Goal: Transaction & Acquisition: Register for event/course

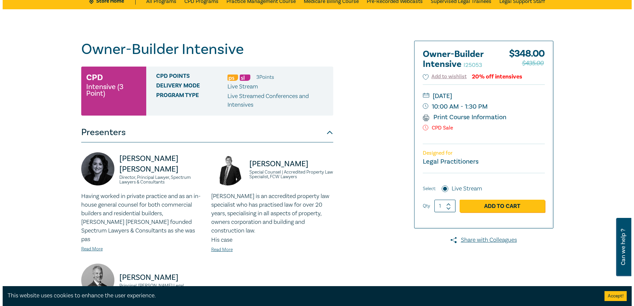
scroll to position [33, 0]
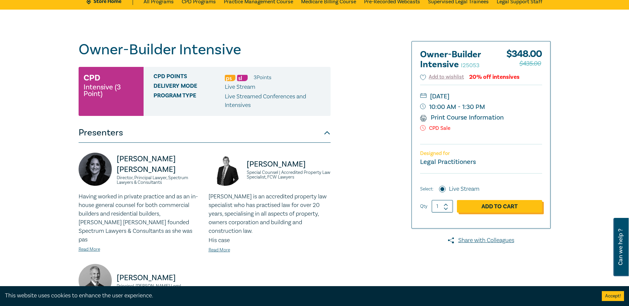
click at [494, 206] on link "Add to Cart" at bounding box center [499, 206] width 85 height 13
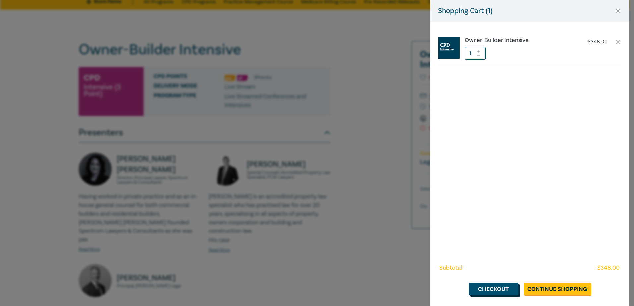
click at [490, 292] on link "Checkout" at bounding box center [493, 289] width 50 height 13
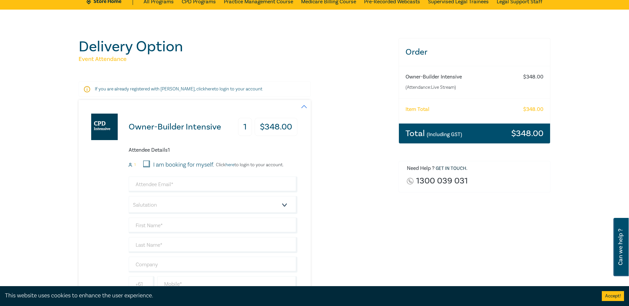
scroll to position [66, 0]
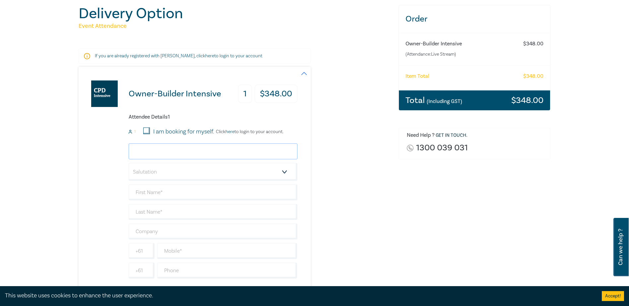
click at [179, 152] on input "email" at bounding box center [213, 152] width 169 height 16
type input "dmeagher@nextgenlegal.com.au"
click at [189, 187] on div "dmeagher@nextgenlegal.com.au Salutation Mr. Mrs. Ms. Miss Dr. Prof. Other +61 +…" at bounding box center [213, 211] width 169 height 135
click at [189, 193] on input "text" at bounding box center [213, 193] width 169 height 16
type input "David"
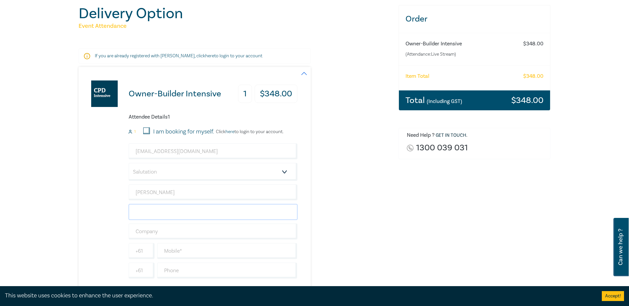
click at [170, 213] on input "text" at bounding box center [213, 212] width 169 height 16
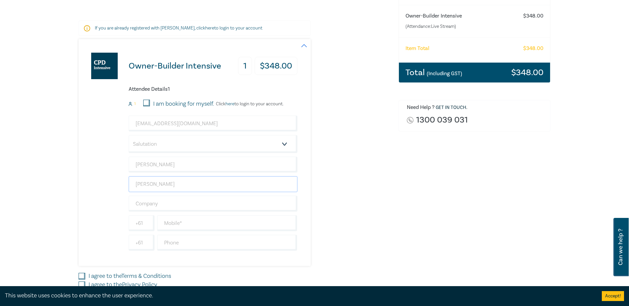
scroll to position [133, 0]
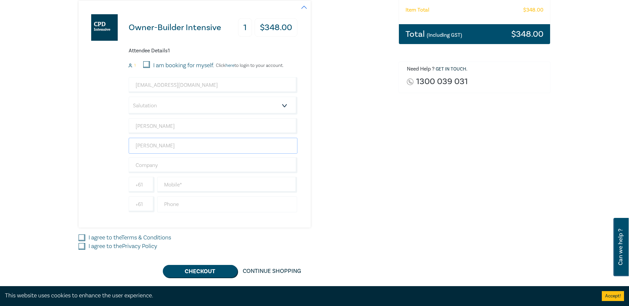
type input "Meagher"
click at [182, 207] on input "text" at bounding box center [227, 205] width 140 height 16
click at [181, 202] on input "text" at bounding box center [227, 205] width 140 height 16
click at [200, 200] on input "text" at bounding box center [227, 205] width 140 height 16
click at [206, 184] on input "text" at bounding box center [227, 185] width 140 height 16
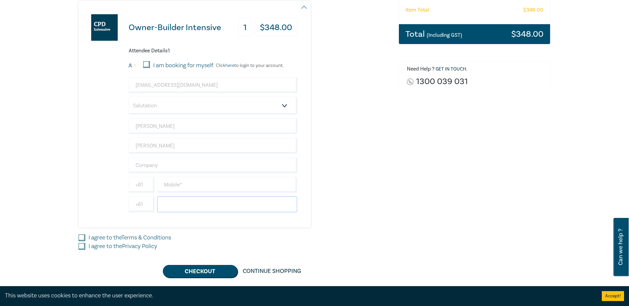
click at [166, 205] on input "text" at bounding box center [227, 205] width 140 height 16
click at [174, 205] on input "3" at bounding box center [227, 205] width 140 height 16
type input "0390392142"
type input "NextGen Legal"
click at [170, 204] on input "0390392142" at bounding box center [227, 205] width 140 height 16
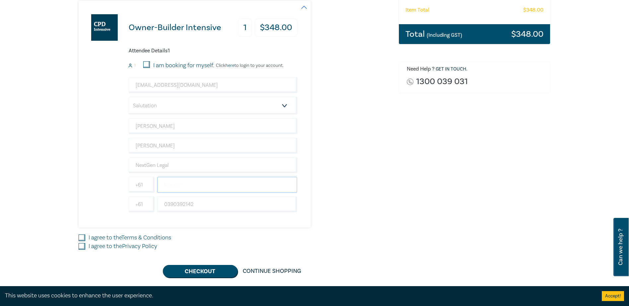
drag, startPoint x: 187, startPoint y: 184, endPoint x: 169, endPoint y: 118, distance: 67.9
click at [187, 184] on input "text" at bounding box center [227, 185] width 140 height 16
click at [197, 186] on input "text" at bounding box center [227, 185] width 140 height 16
type input "0418 889 902"
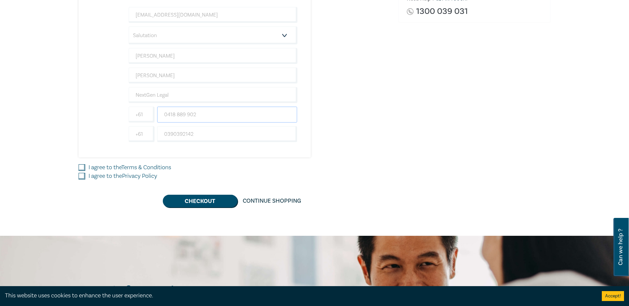
scroll to position [298, 0]
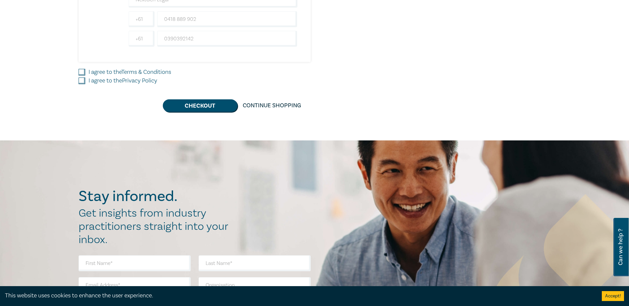
drag, startPoint x: 81, startPoint y: 72, endPoint x: 82, endPoint y: 75, distance: 3.5
click at [81, 72] on input "I agree to the Terms & Conditions" at bounding box center [82, 72] width 7 height 7
checkbox input "true"
click at [83, 80] on input "I agree to the Privacy Policy" at bounding box center [82, 81] width 7 height 7
checkbox input "true"
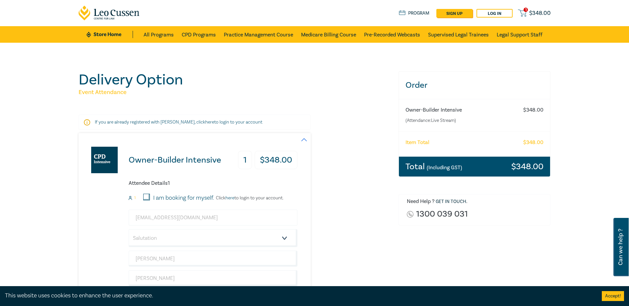
scroll to position [199, 0]
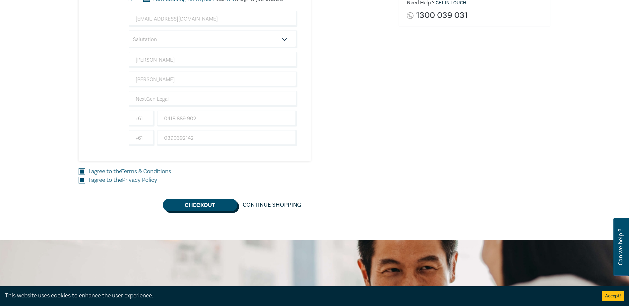
click at [201, 206] on button "Checkout" at bounding box center [200, 205] width 75 height 13
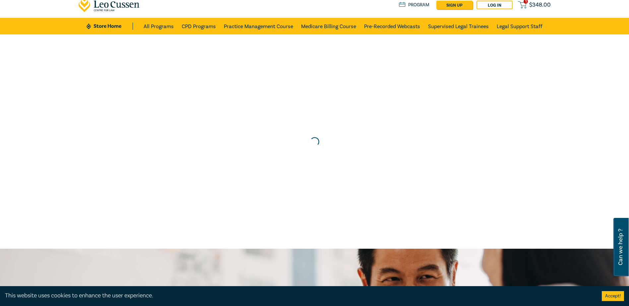
scroll to position [0, 0]
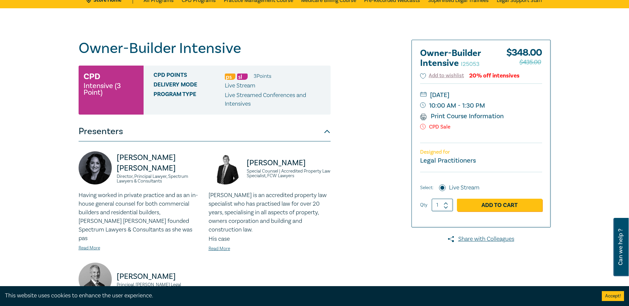
scroll to position [23, 0]
